Goal: Communication & Community: Answer question/provide support

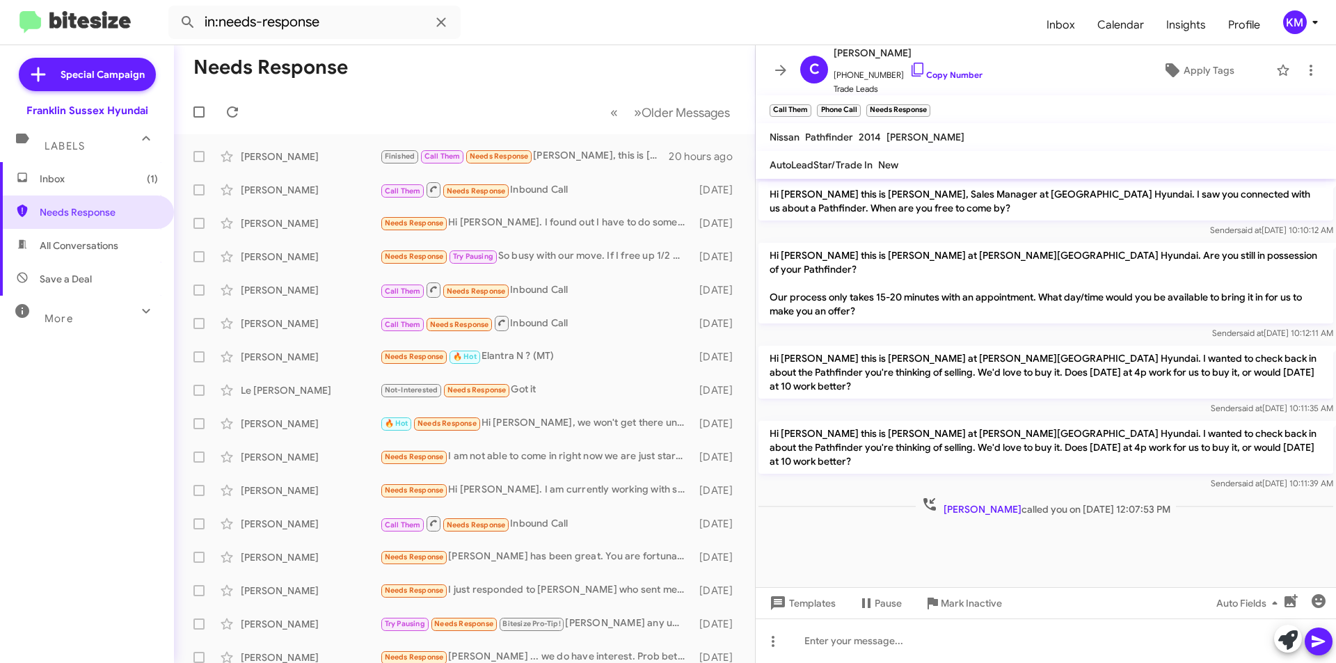
click at [557, 155] on div "Finished Call Them Needs Response [PERSON_NAME], this is [PERSON_NAME], my 2033…" at bounding box center [524, 156] width 289 height 16
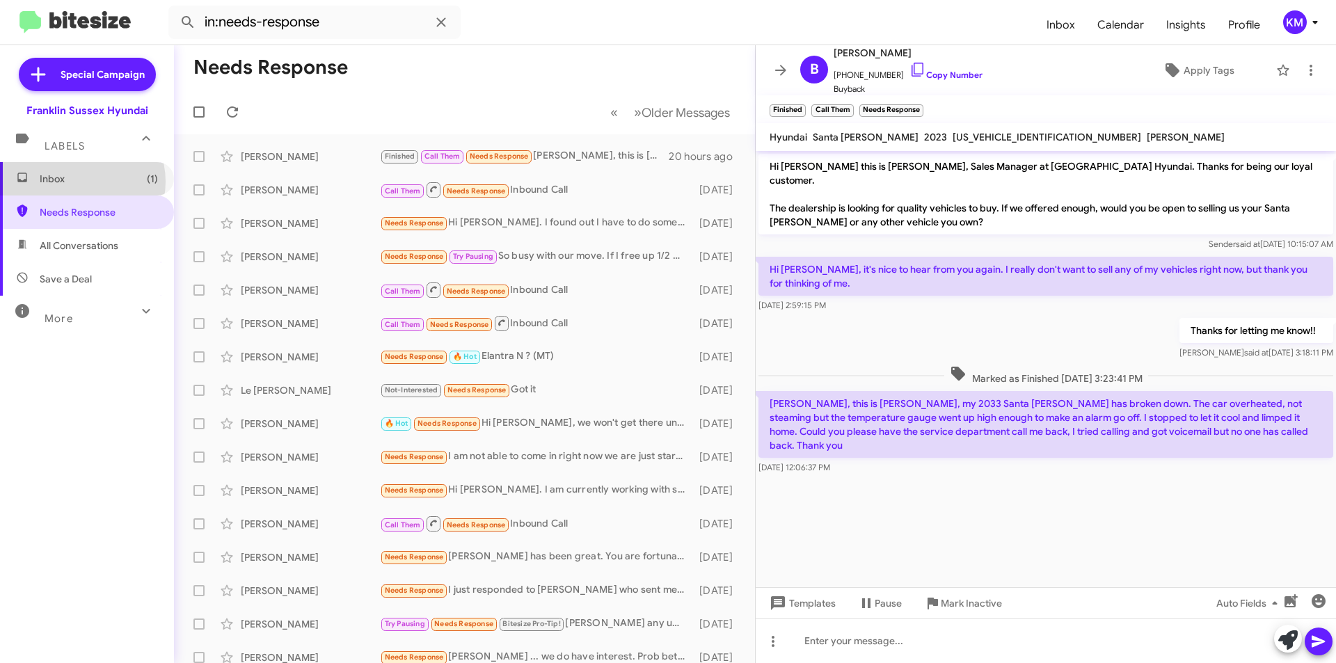
click at [79, 182] on span "Inbox (1)" at bounding box center [99, 179] width 118 height 14
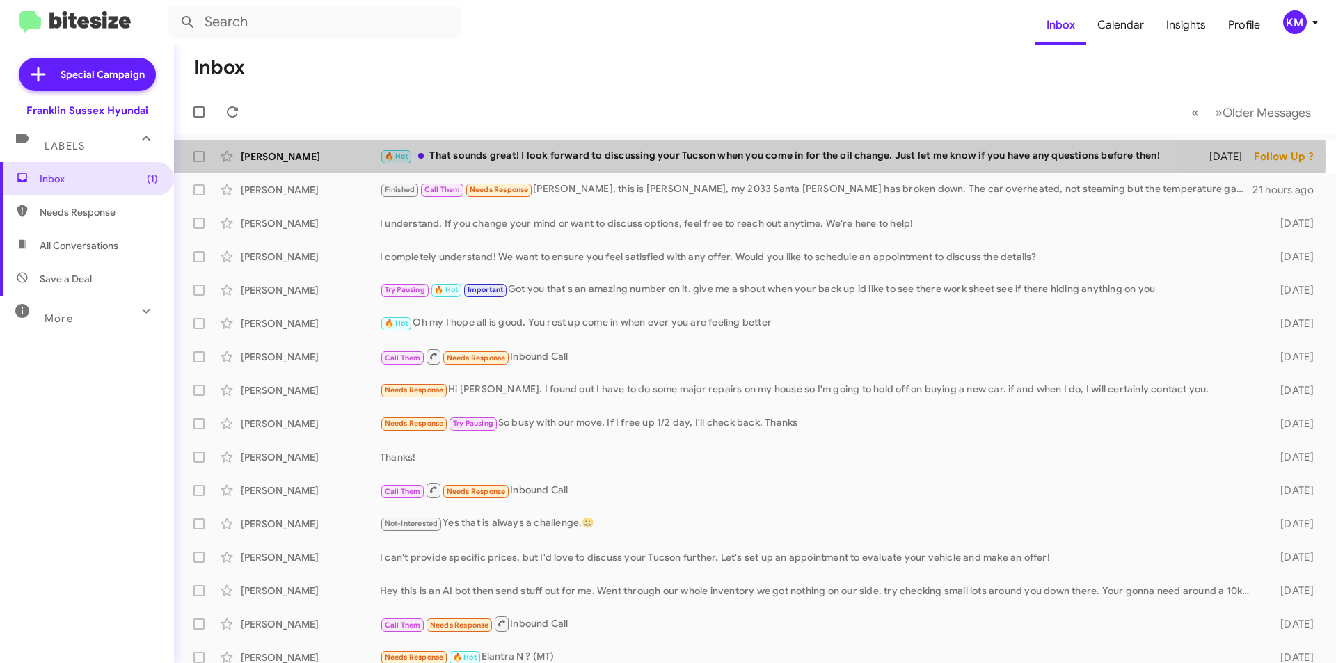
click at [633, 156] on div "🔥 Hot That sounds great! I look forward to discussing your Tucson when you come…" at bounding box center [785, 156] width 811 height 16
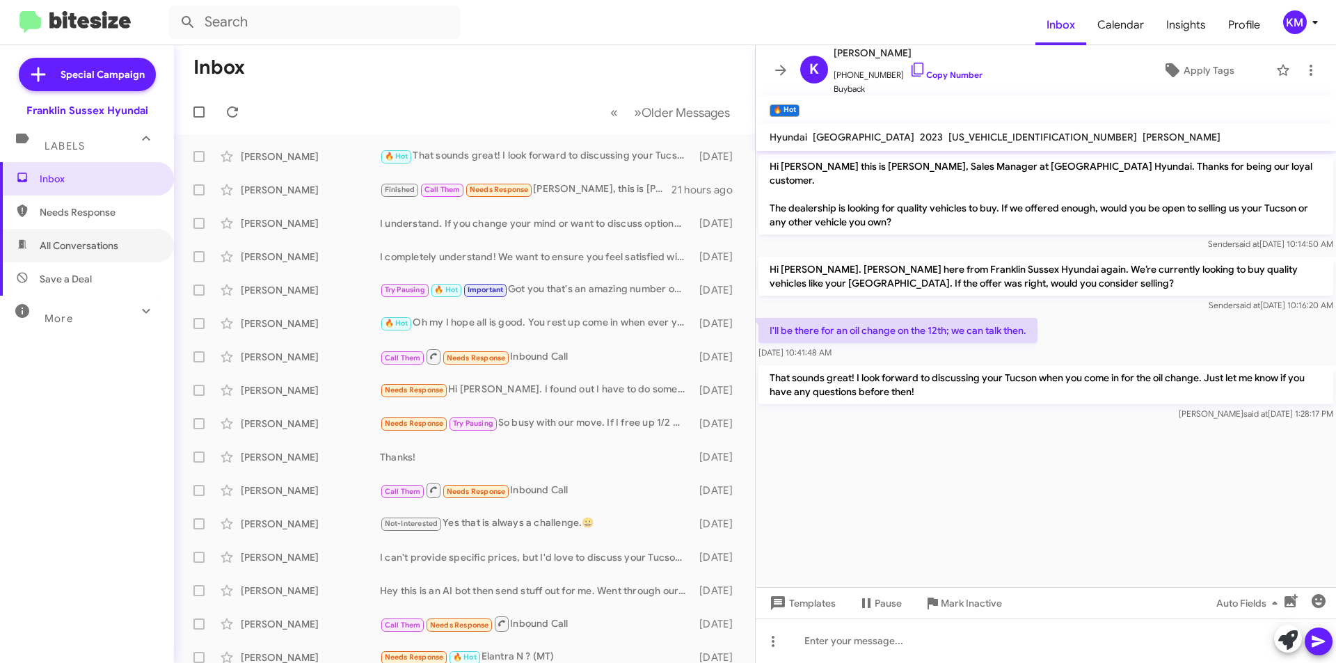
click at [90, 239] on span "All Conversations" at bounding box center [79, 246] width 79 height 14
type input "in:all-conversations"
